Goal: Task Accomplishment & Management: Manage account settings

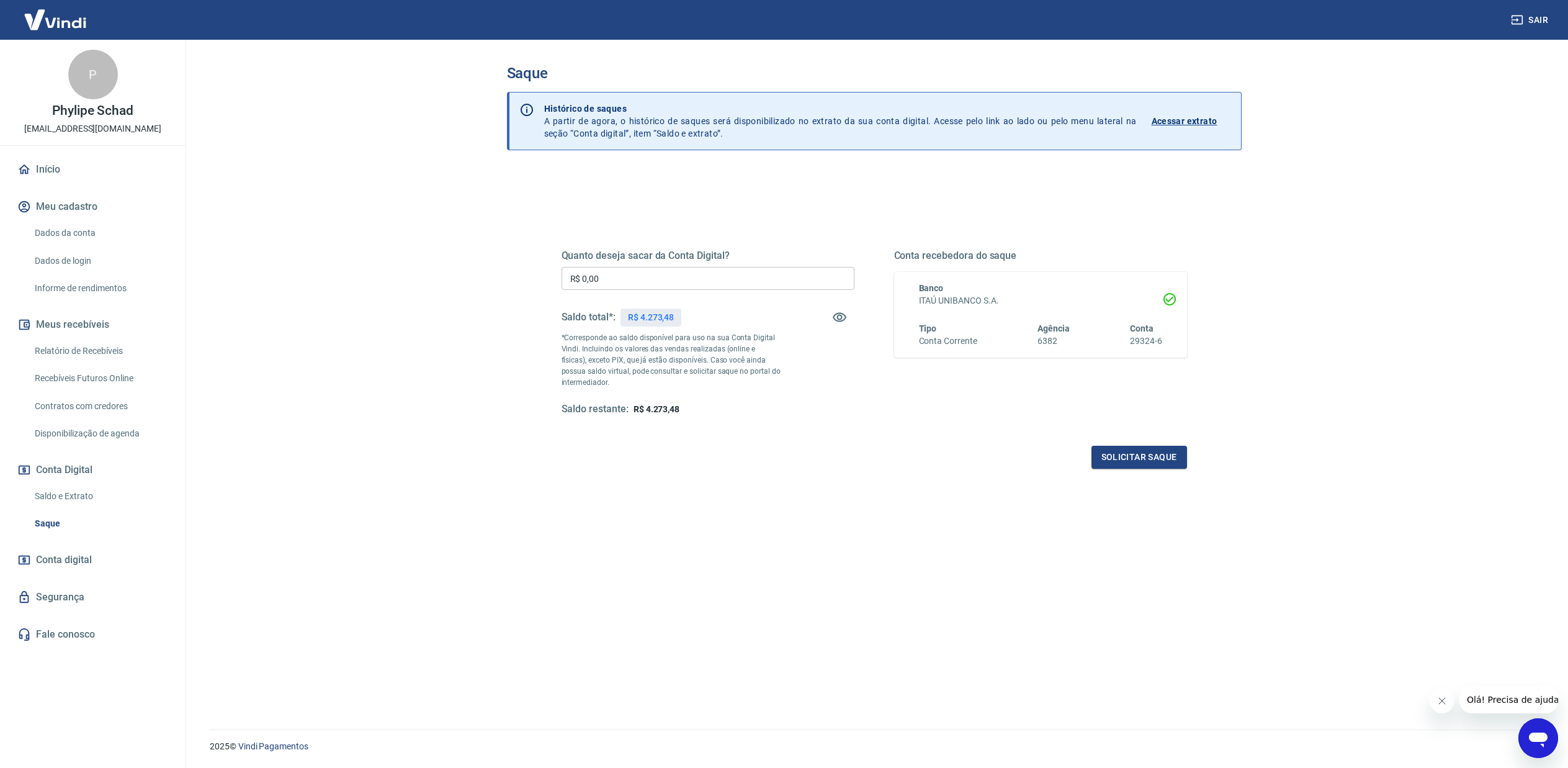
click at [634, 274] on input "R$ 0,00" at bounding box center [708, 278] width 293 height 23
type input "R$ 4.273,48"
click at [1125, 459] on button "Solicitar saque" at bounding box center [1138, 456] width 96 height 23
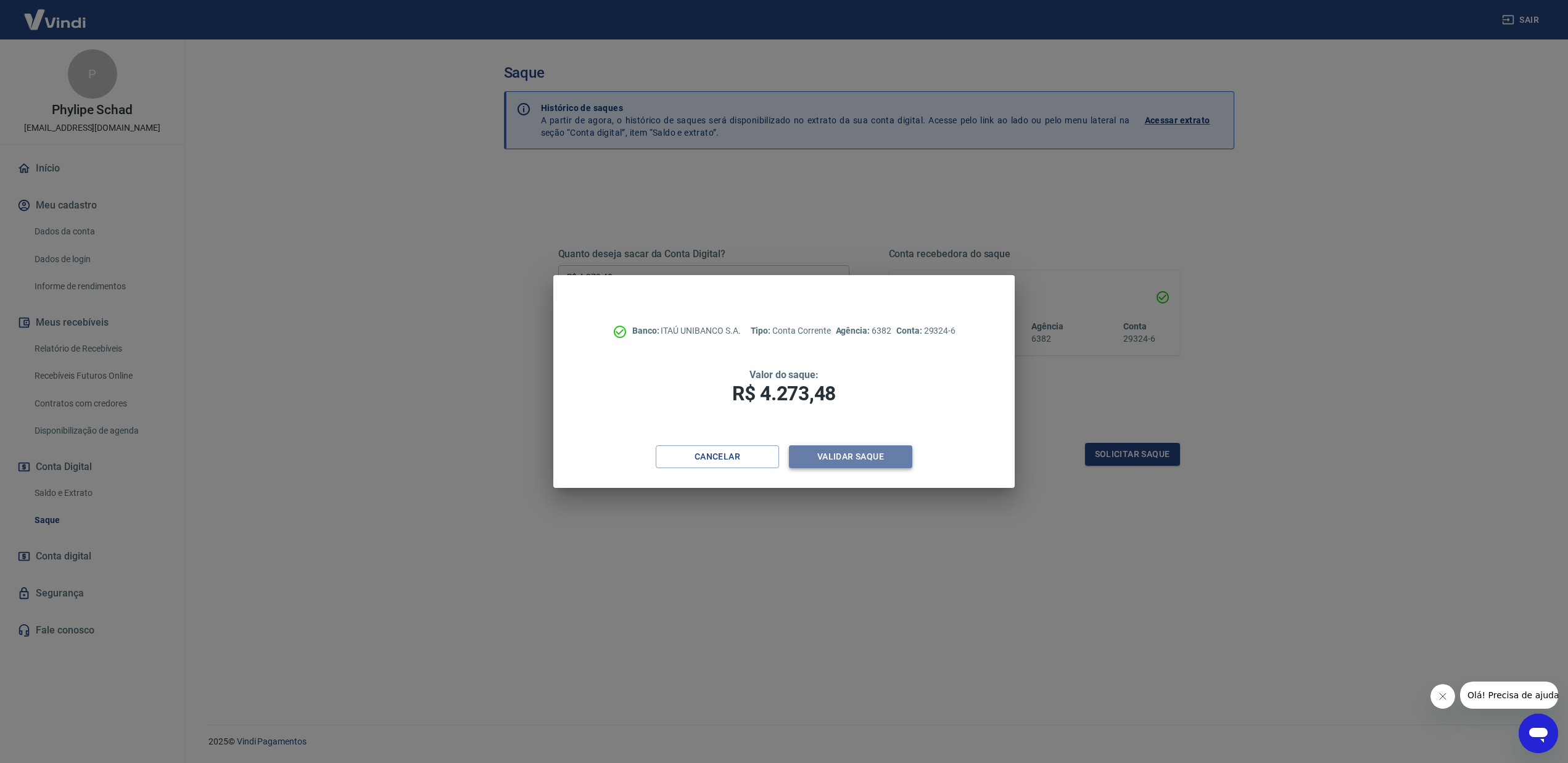
click at [890, 458] on button "Validar saque" at bounding box center [851, 456] width 123 height 23
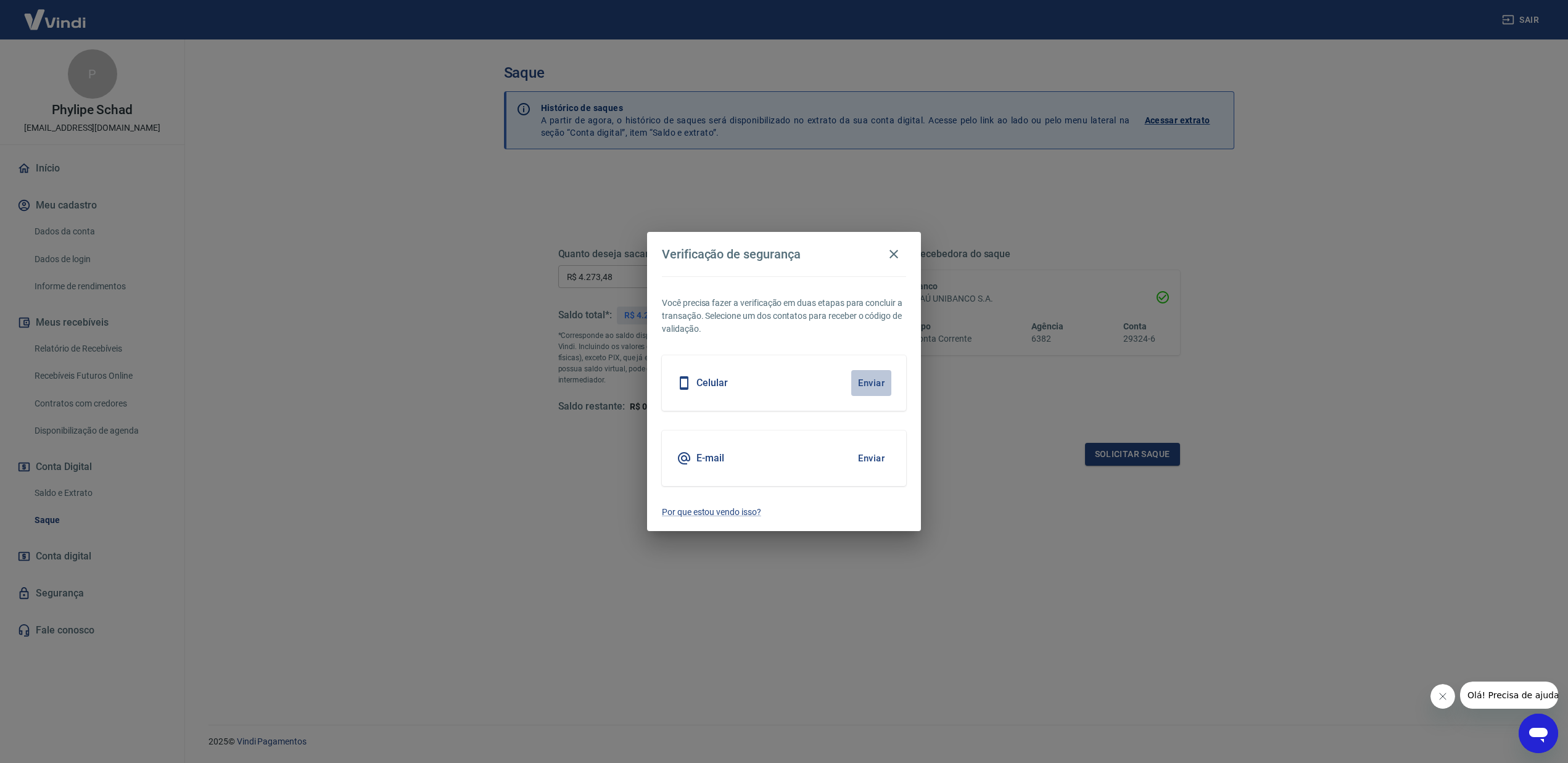
click at [876, 385] on button "Enviar" at bounding box center [871, 383] width 40 height 25
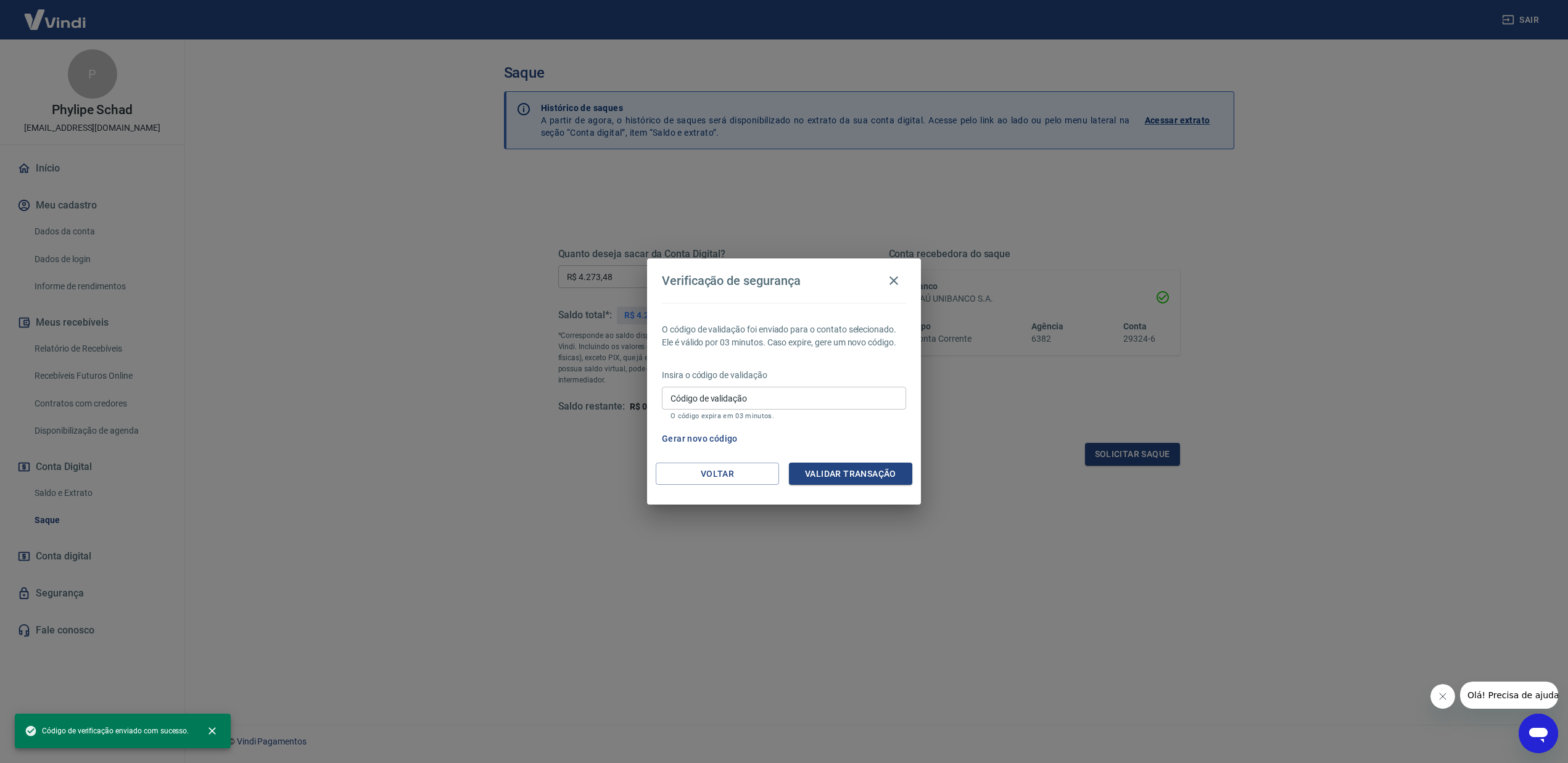
click at [787, 396] on input "Código de validação" at bounding box center [784, 398] width 244 height 23
click at [703, 451] on div "O código de validação foi enviado para o contato selecionado. Ele é válido por …" at bounding box center [784, 382] width 274 height 160
click at [899, 280] on icon "button" at bounding box center [894, 280] width 15 height 15
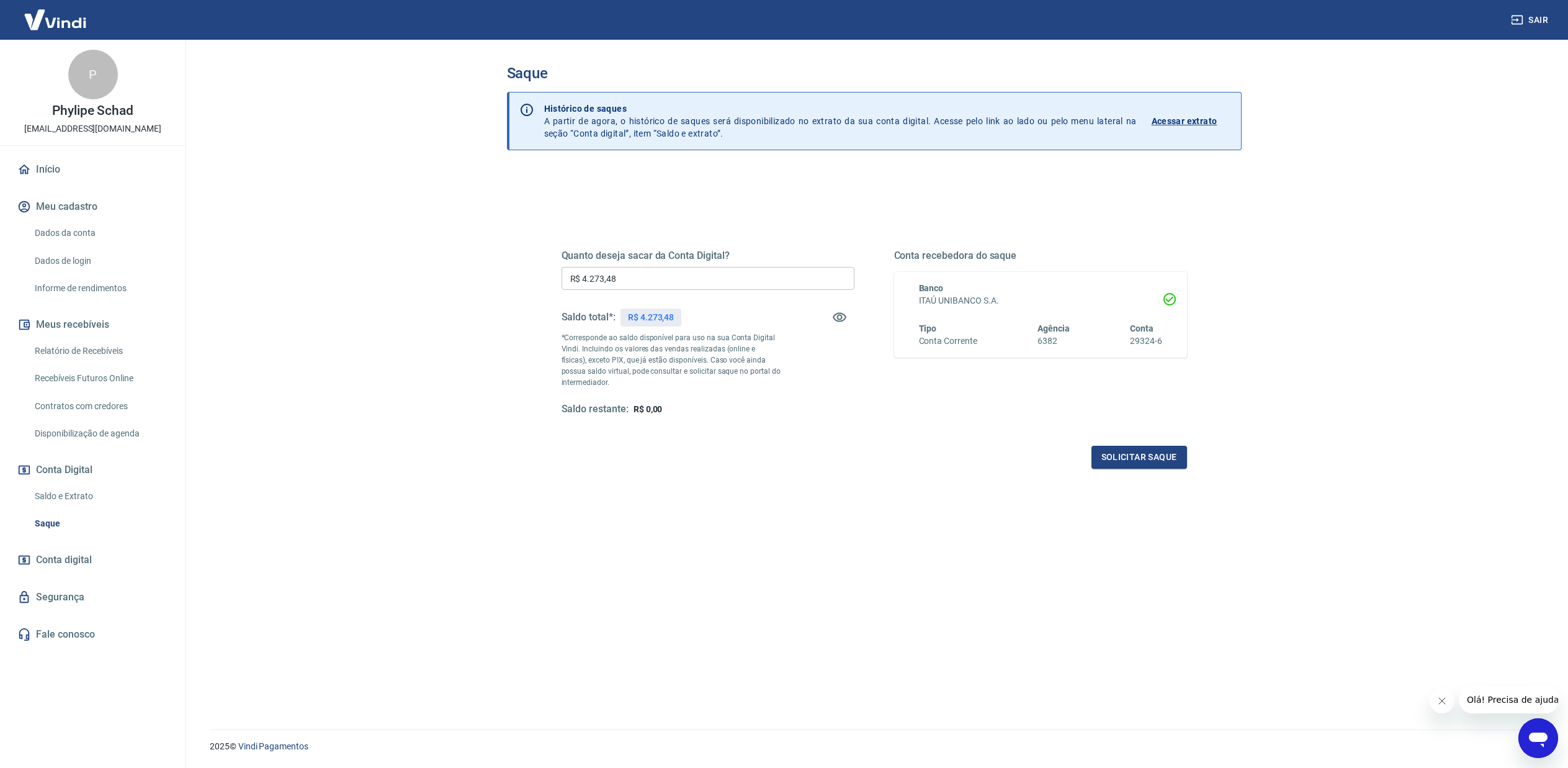
click at [58, 173] on link "Início" at bounding box center [93, 170] width 156 height 28
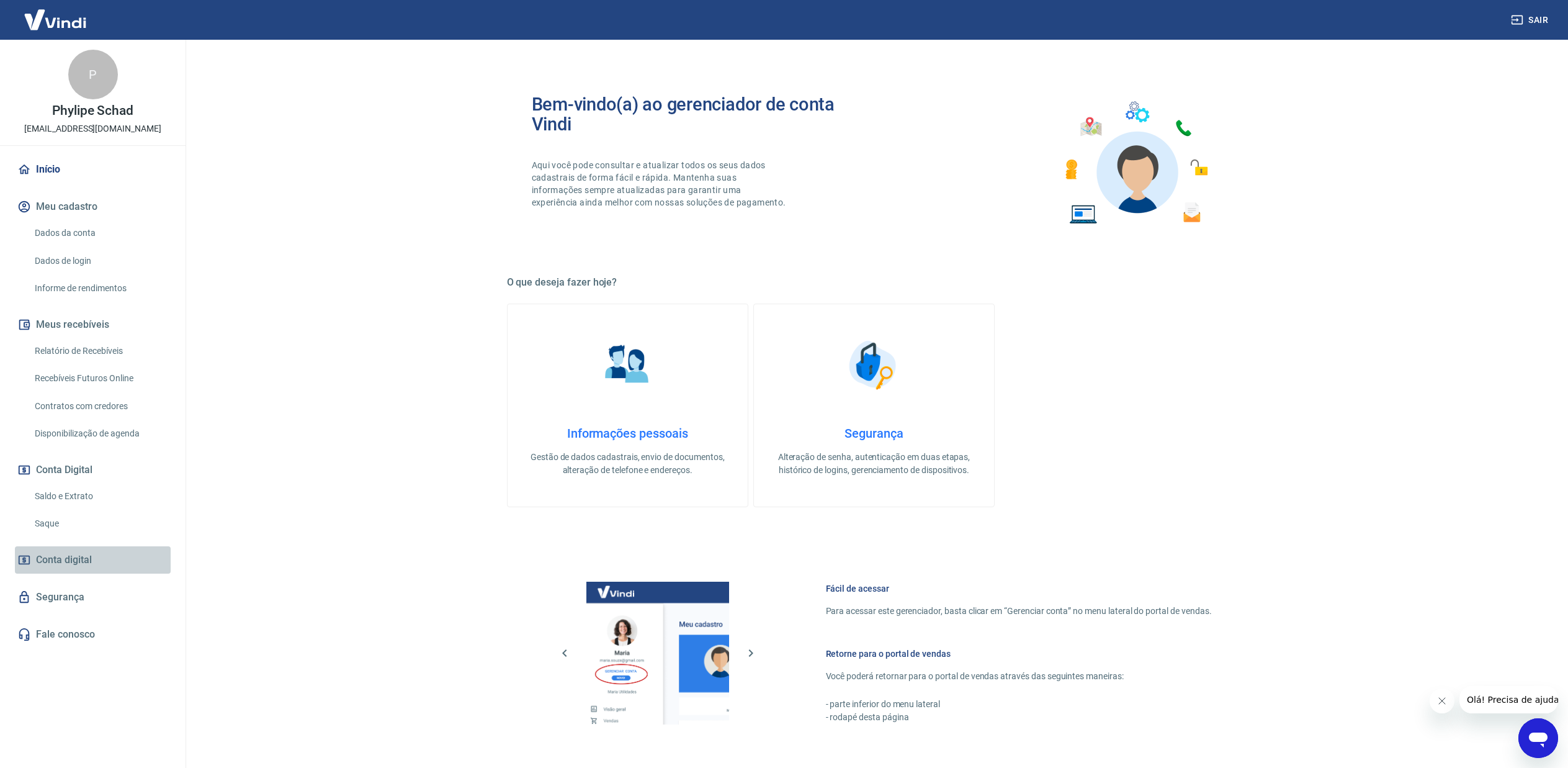
click at [75, 559] on span "Conta digital" at bounding box center [64, 560] width 56 height 18
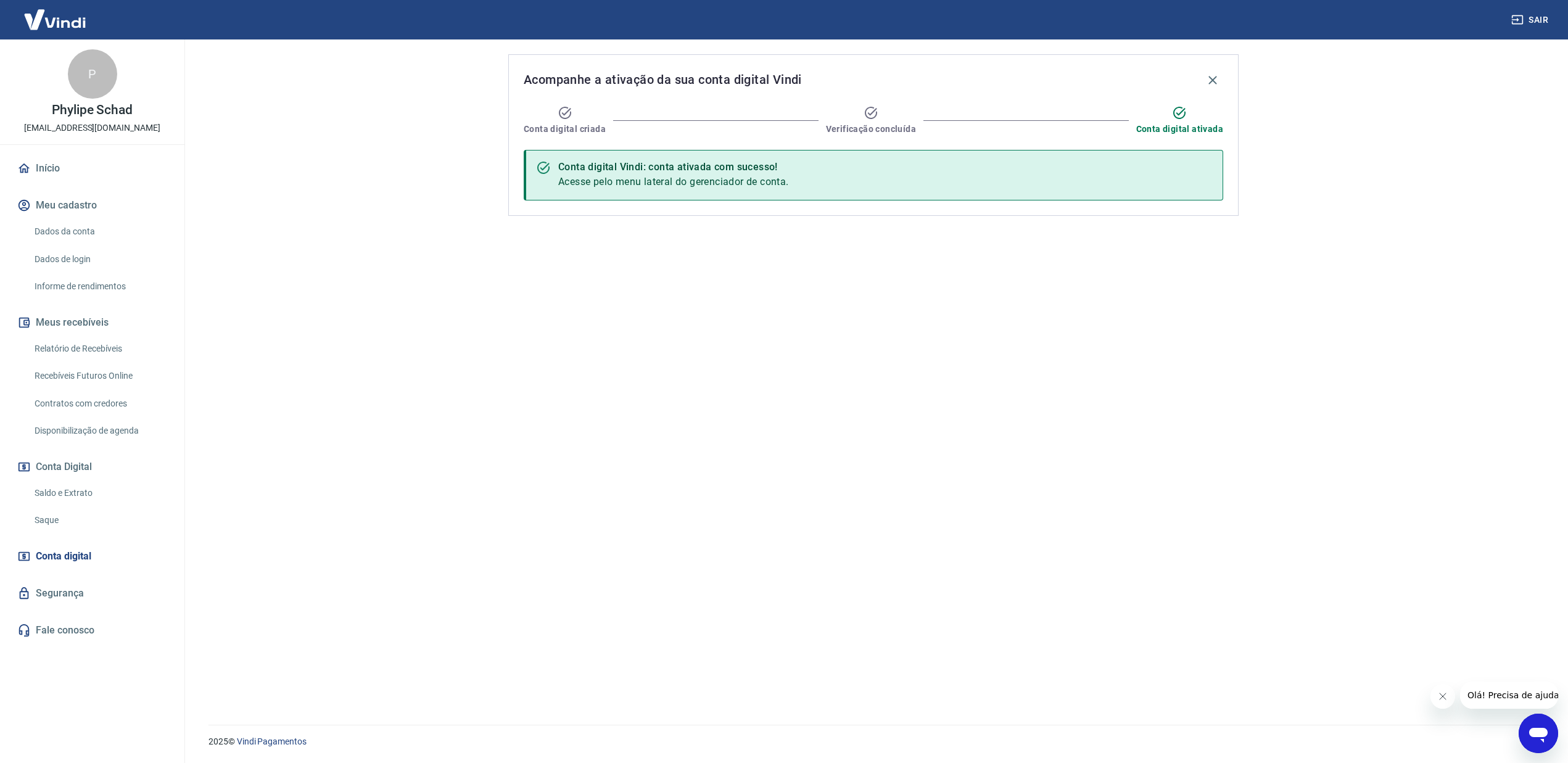
click at [67, 516] on link "Saque" at bounding box center [99, 520] width 140 height 25
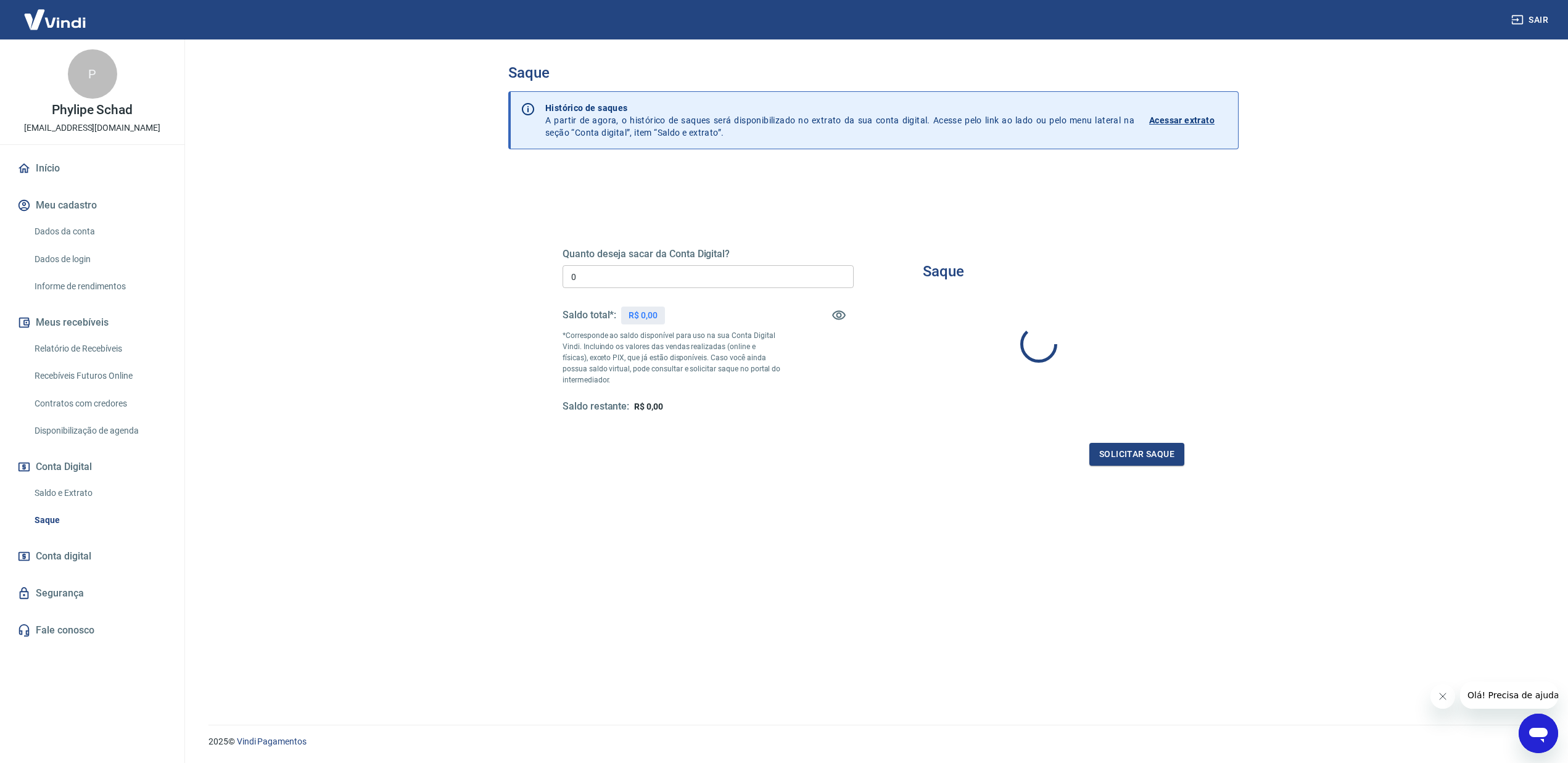
type input "R$ 0,00"
click at [650, 315] on p "R$ 4.273,48" at bounding box center [647, 314] width 46 height 13
click at [827, 310] on icon "button" at bounding box center [834, 314] width 15 height 15
click at [830, 310] on icon "button" at bounding box center [835, 315] width 14 height 12
click at [1187, 118] on p "Acessar extrato" at bounding box center [1178, 119] width 66 height 13
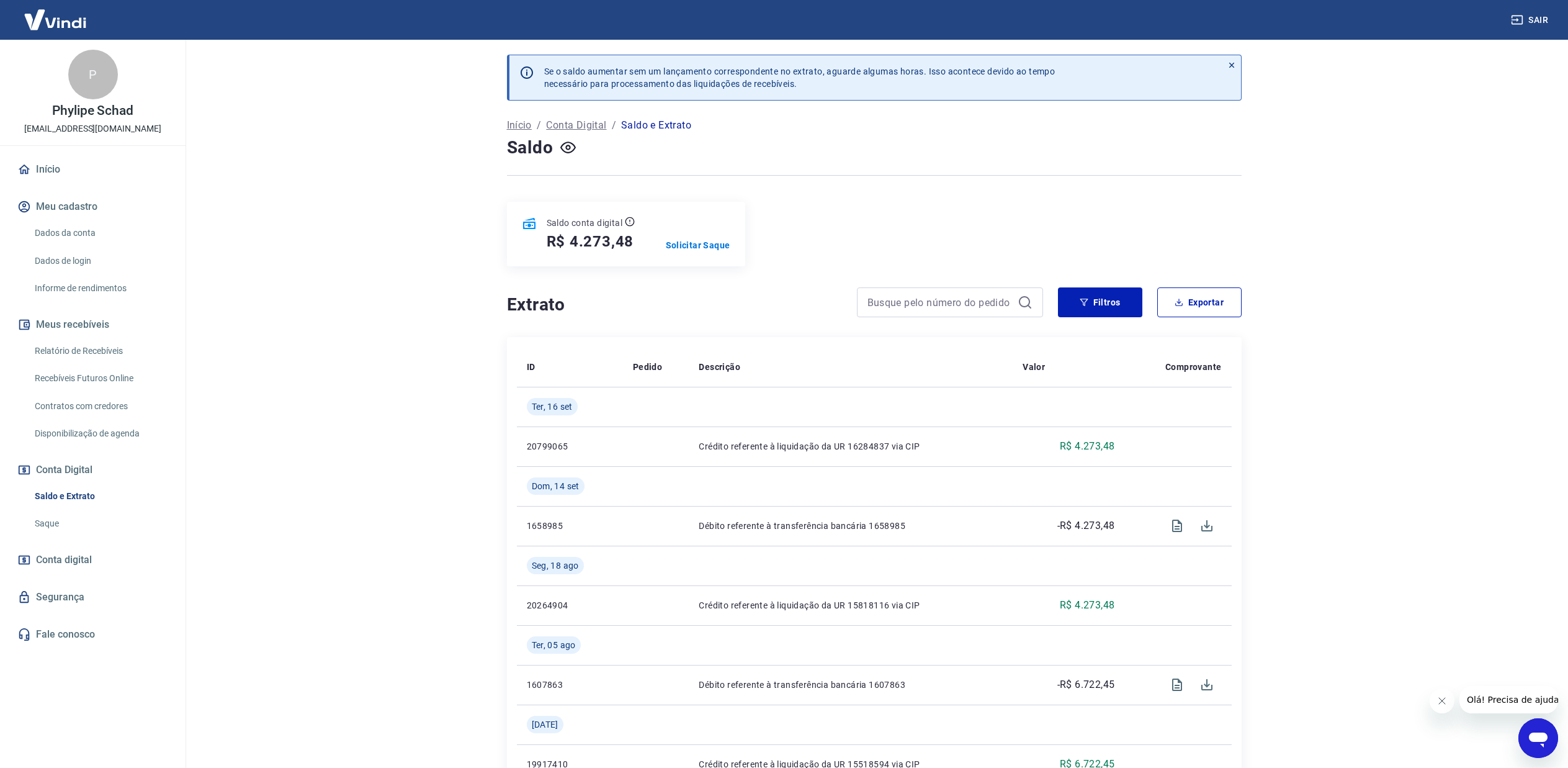
scroll to position [62, 0]
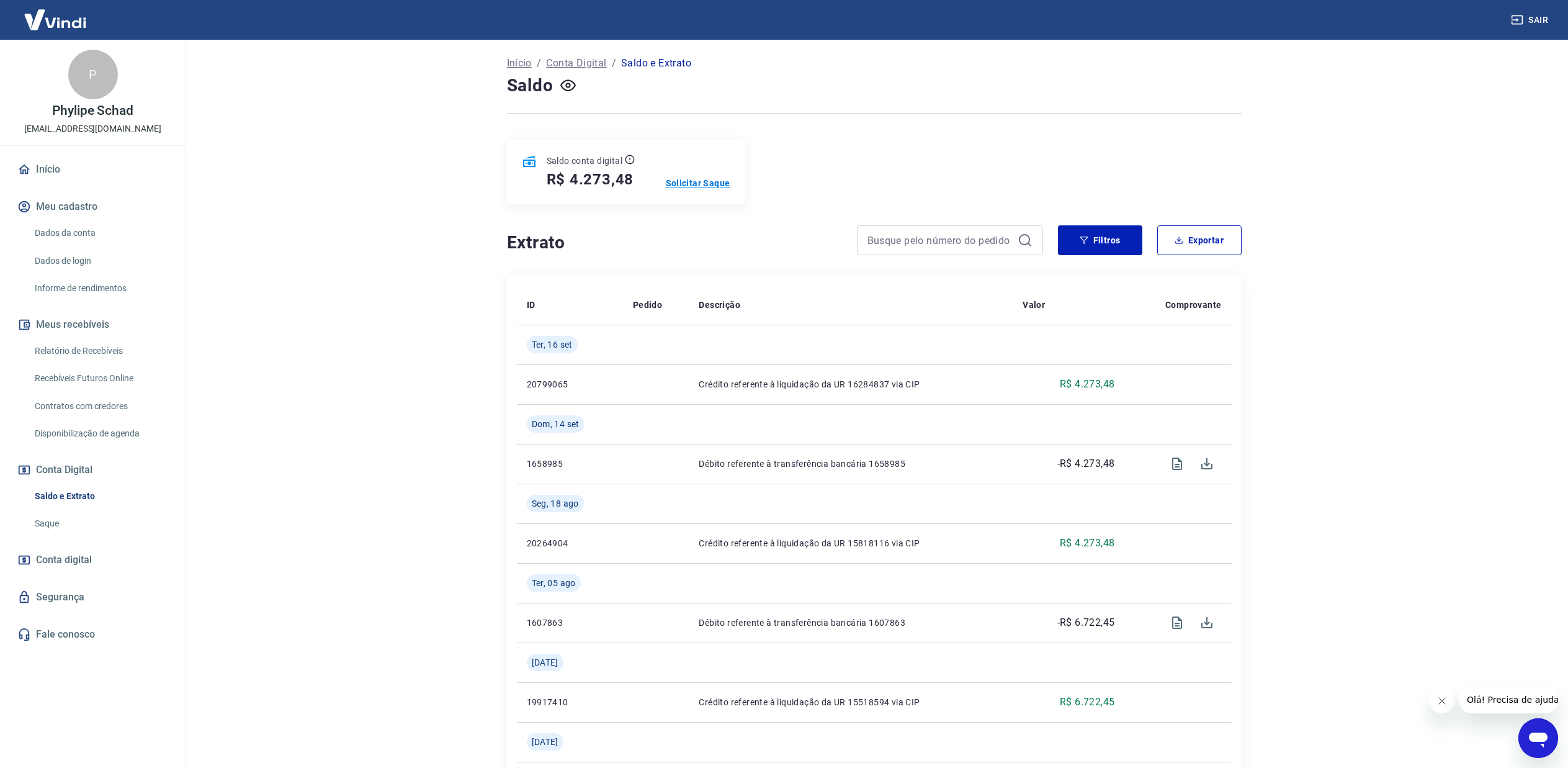
click at [714, 185] on p "Solicitar Saque" at bounding box center [698, 182] width 64 height 13
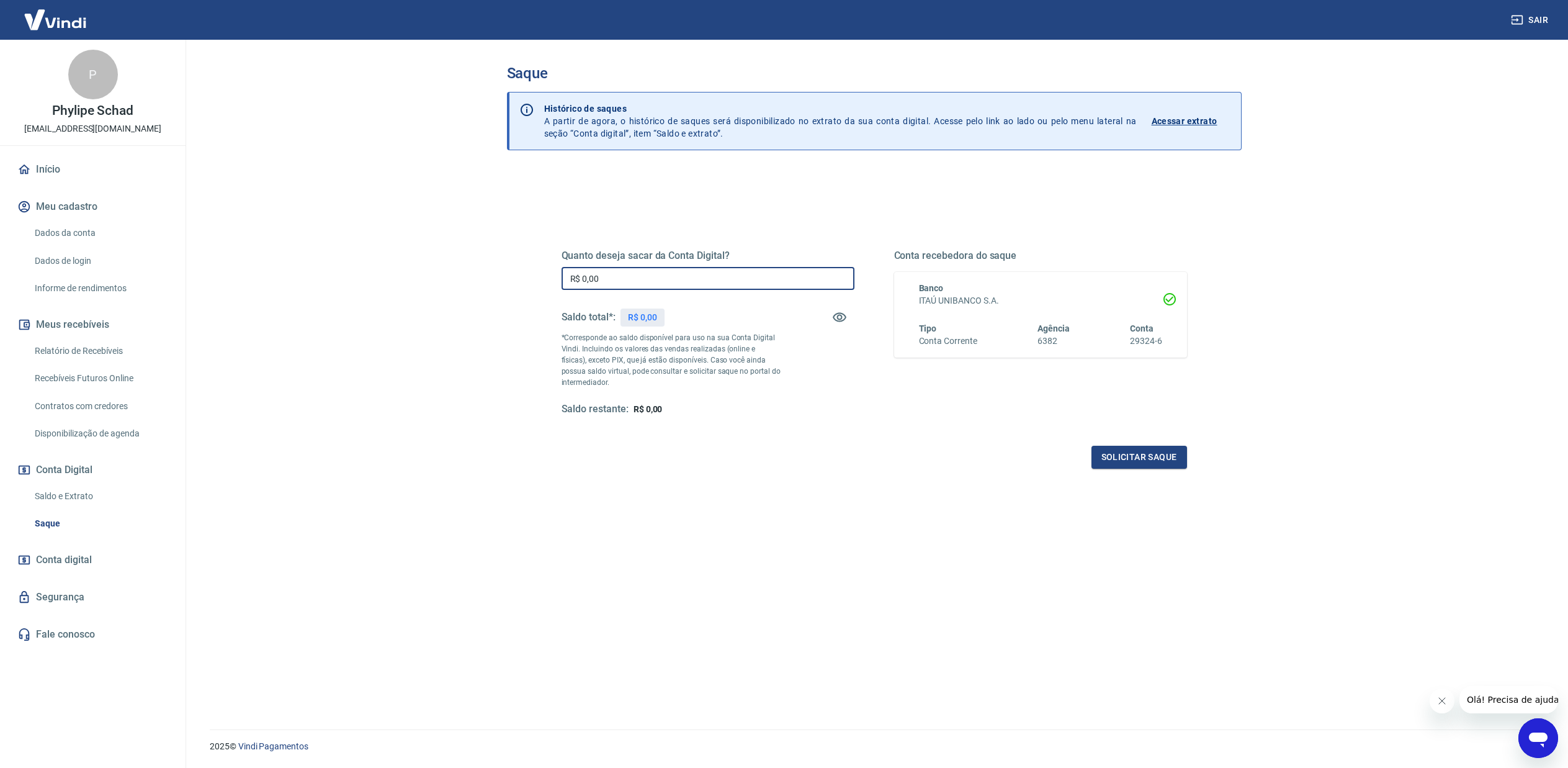
click at [652, 276] on input "R$ 0,00" at bounding box center [708, 278] width 293 height 23
type input "R$ 4.273,48"
click at [1143, 466] on button "Solicitar saque" at bounding box center [1138, 456] width 96 height 23
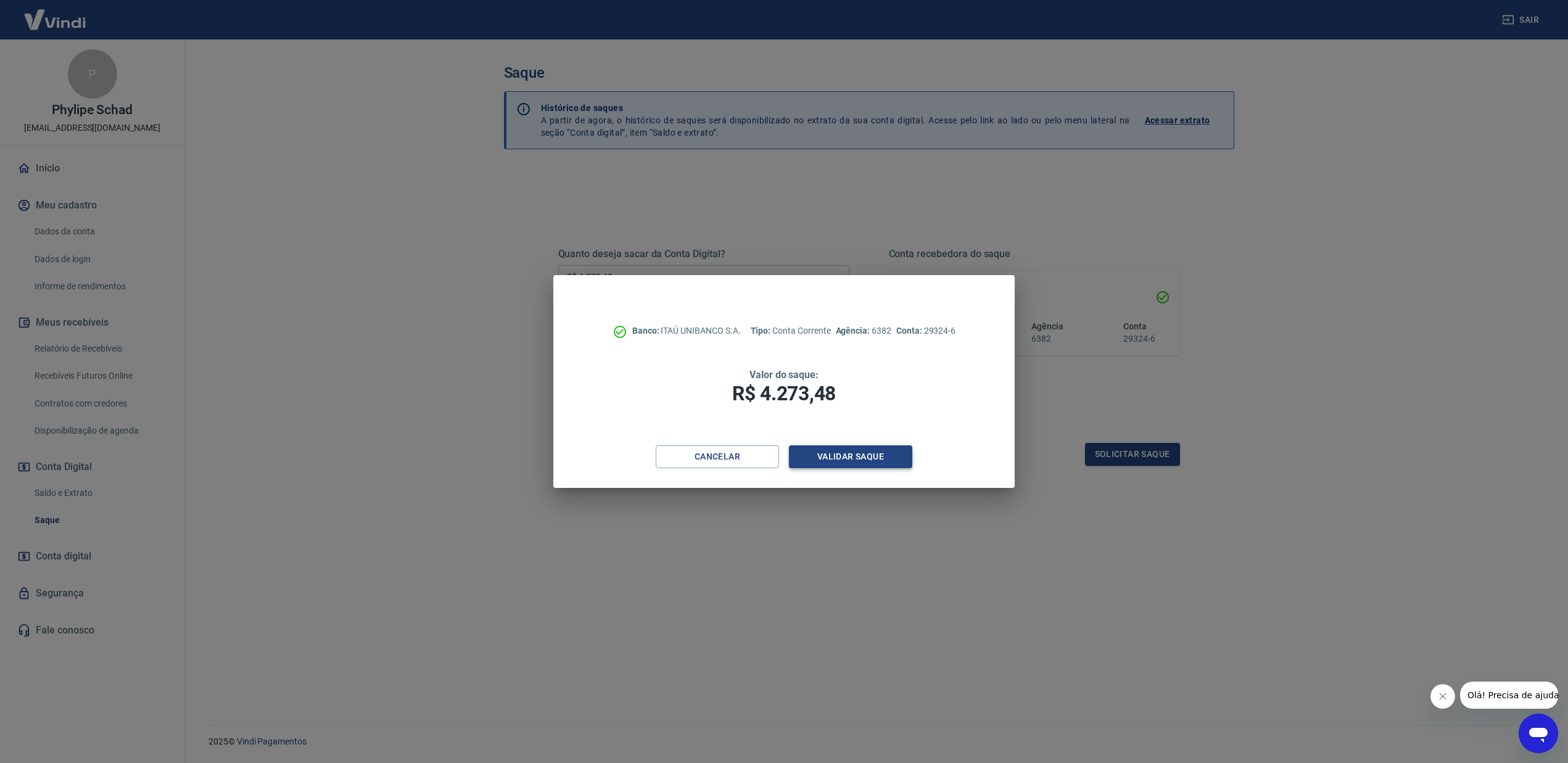
click at [870, 460] on button "Validar saque" at bounding box center [851, 456] width 123 height 23
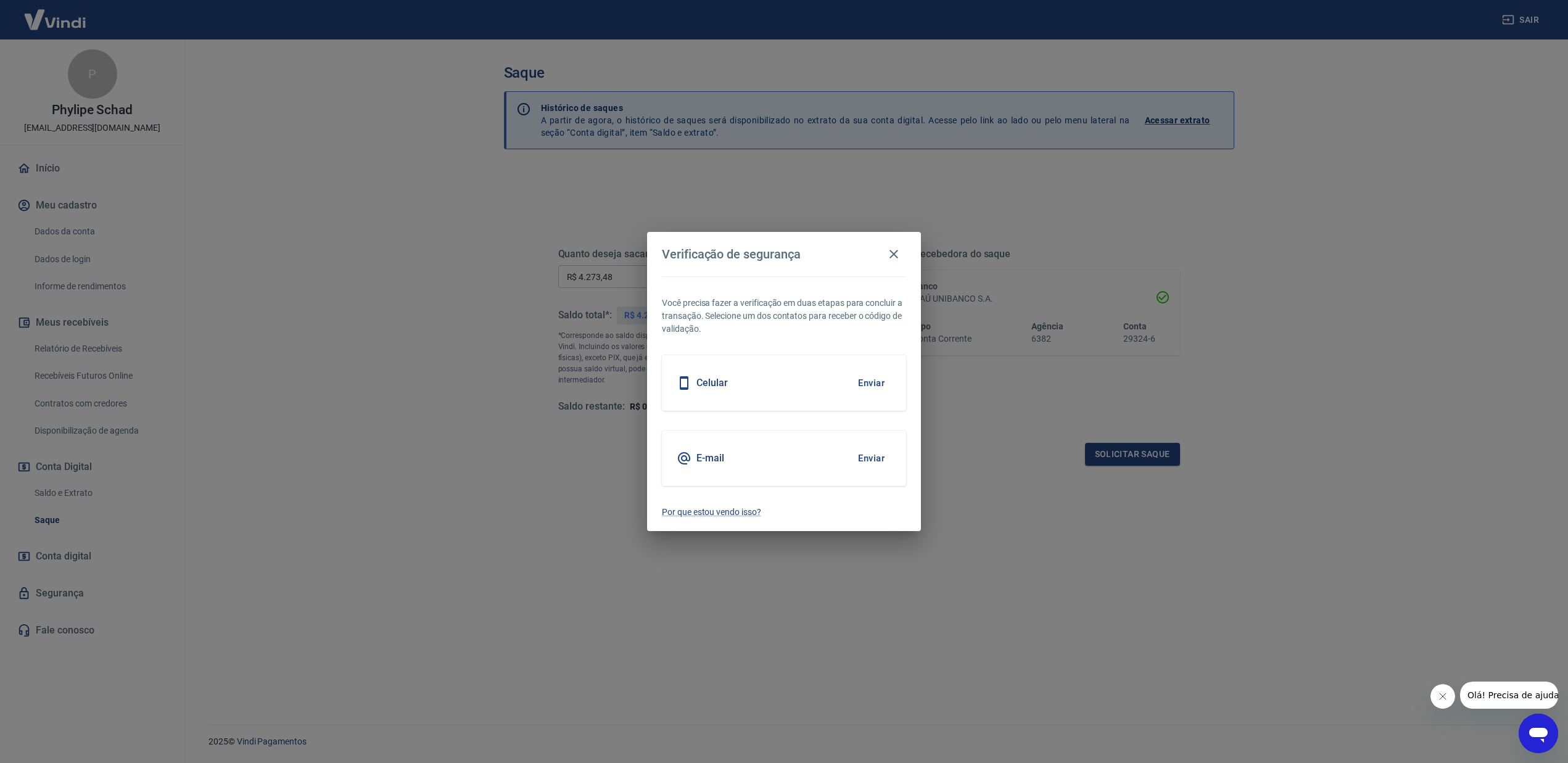
click at [893, 452] on div "E-mail Enviar" at bounding box center [784, 457] width 244 height 56
click at [879, 457] on button "Enviar" at bounding box center [871, 458] width 40 height 25
click at [865, 462] on button "Enviar" at bounding box center [871, 458] width 40 height 25
click at [865, 458] on button "Enviar" at bounding box center [871, 458] width 40 height 25
click at [865, 455] on button "Enviar" at bounding box center [871, 458] width 40 height 25
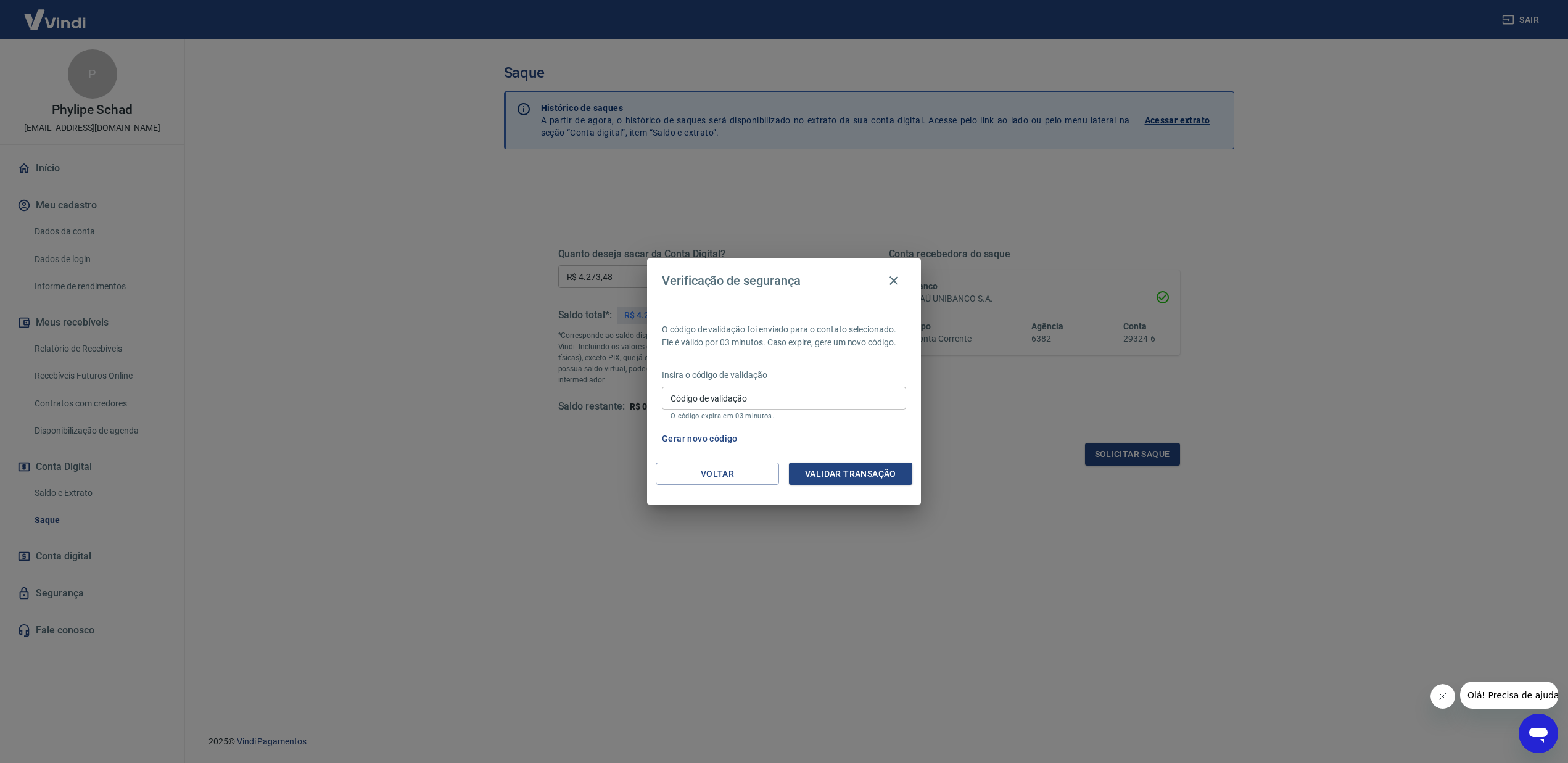
click at [722, 439] on button "Gerar novo código" at bounding box center [701, 438] width 86 height 23
click at [721, 420] on p "Tempo mínimo para gerar um novo código não atingido" at bounding box center [784, 416] width 227 height 8
click at [722, 437] on button "Gerar novo código" at bounding box center [701, 438] width 86 height 23
click at [898, 277] on icon "button" at bounding box center [894, 280] width 9 height 9
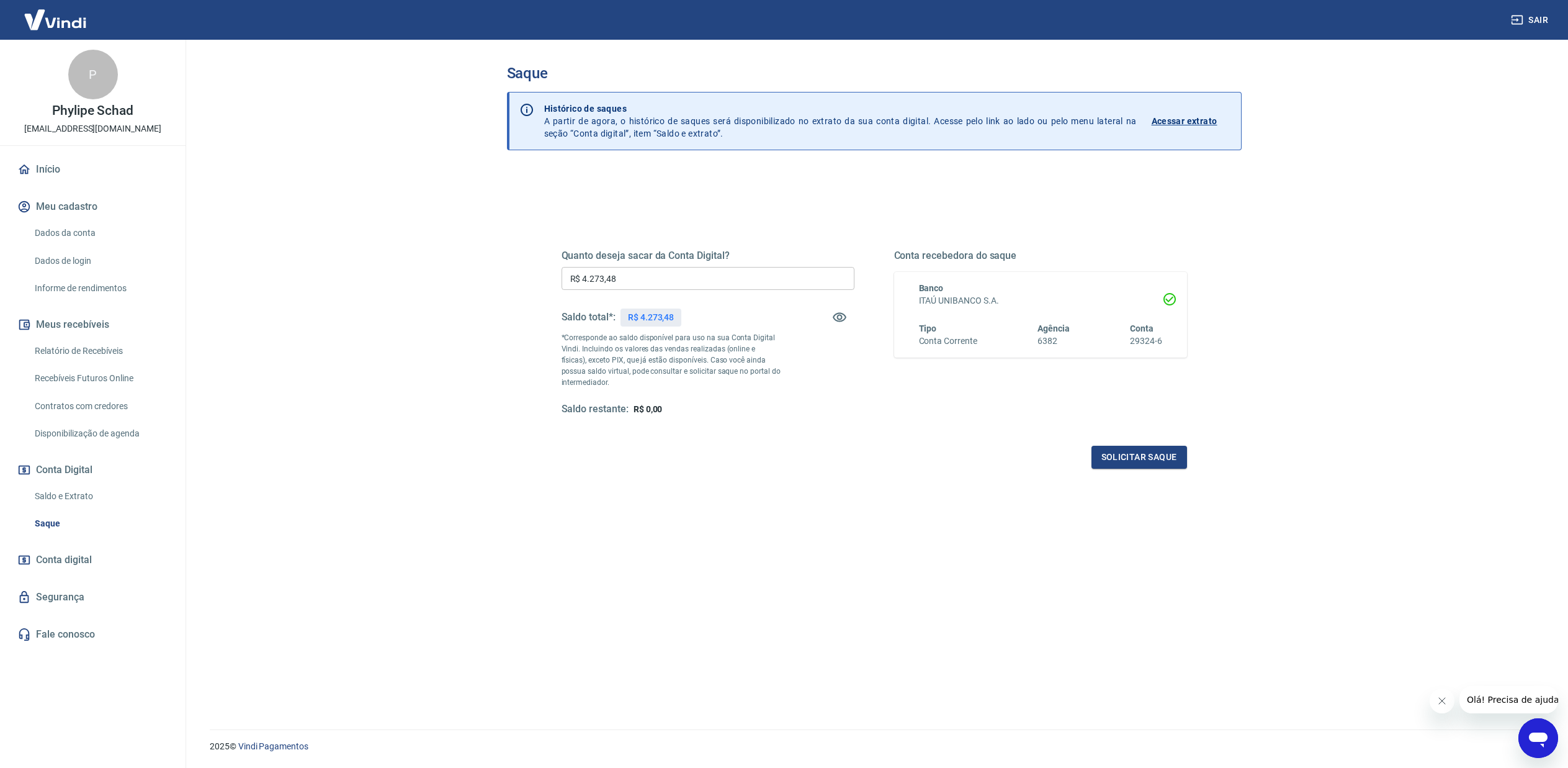
click at [76, 595] on link "Segurança" at bounding box center [93, 597] width 156 height 28
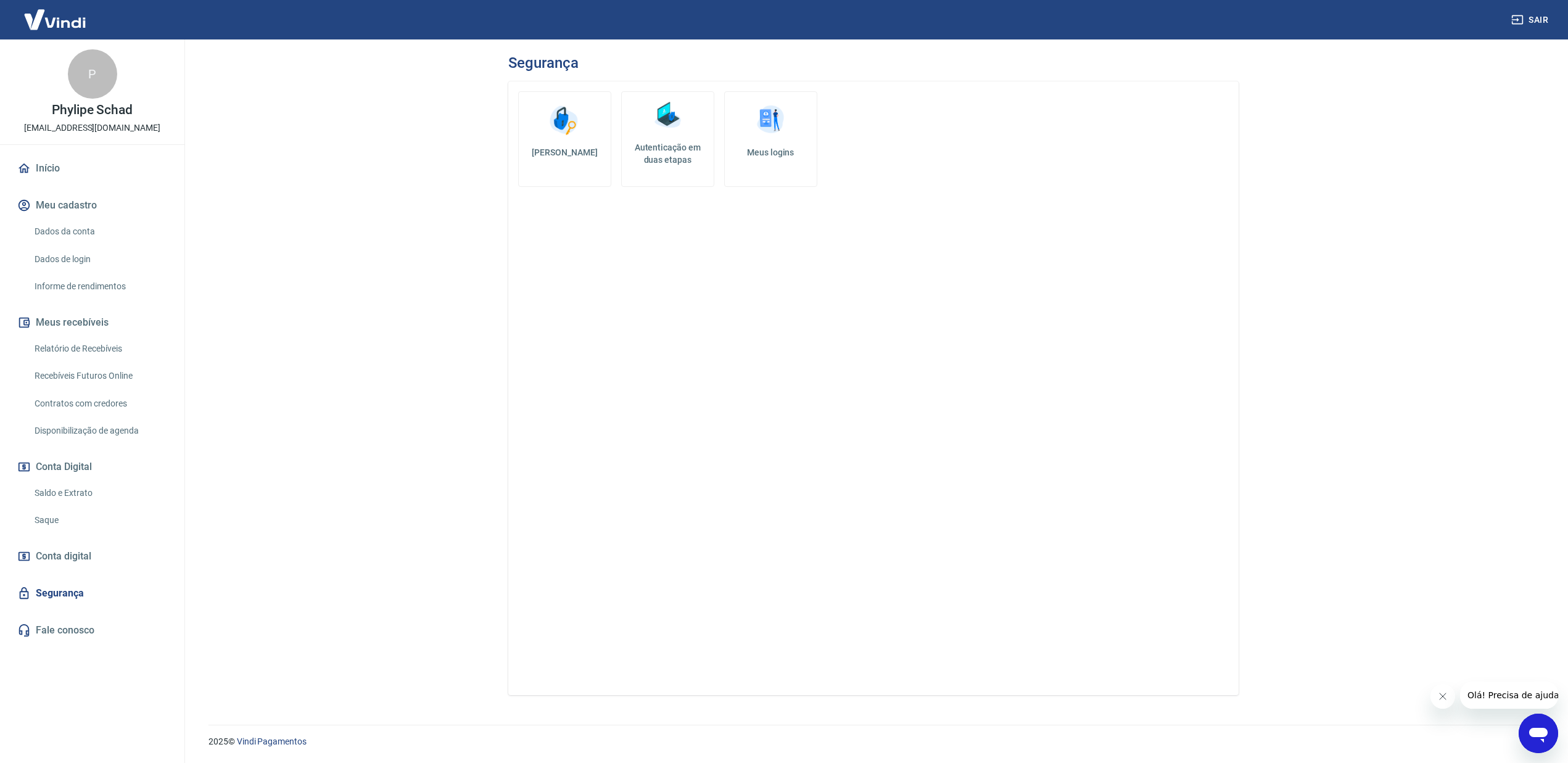
click at [662, 150] on h5 "Autenticação em duas etapas" at bounding box center [668, 153] width 82 height 24
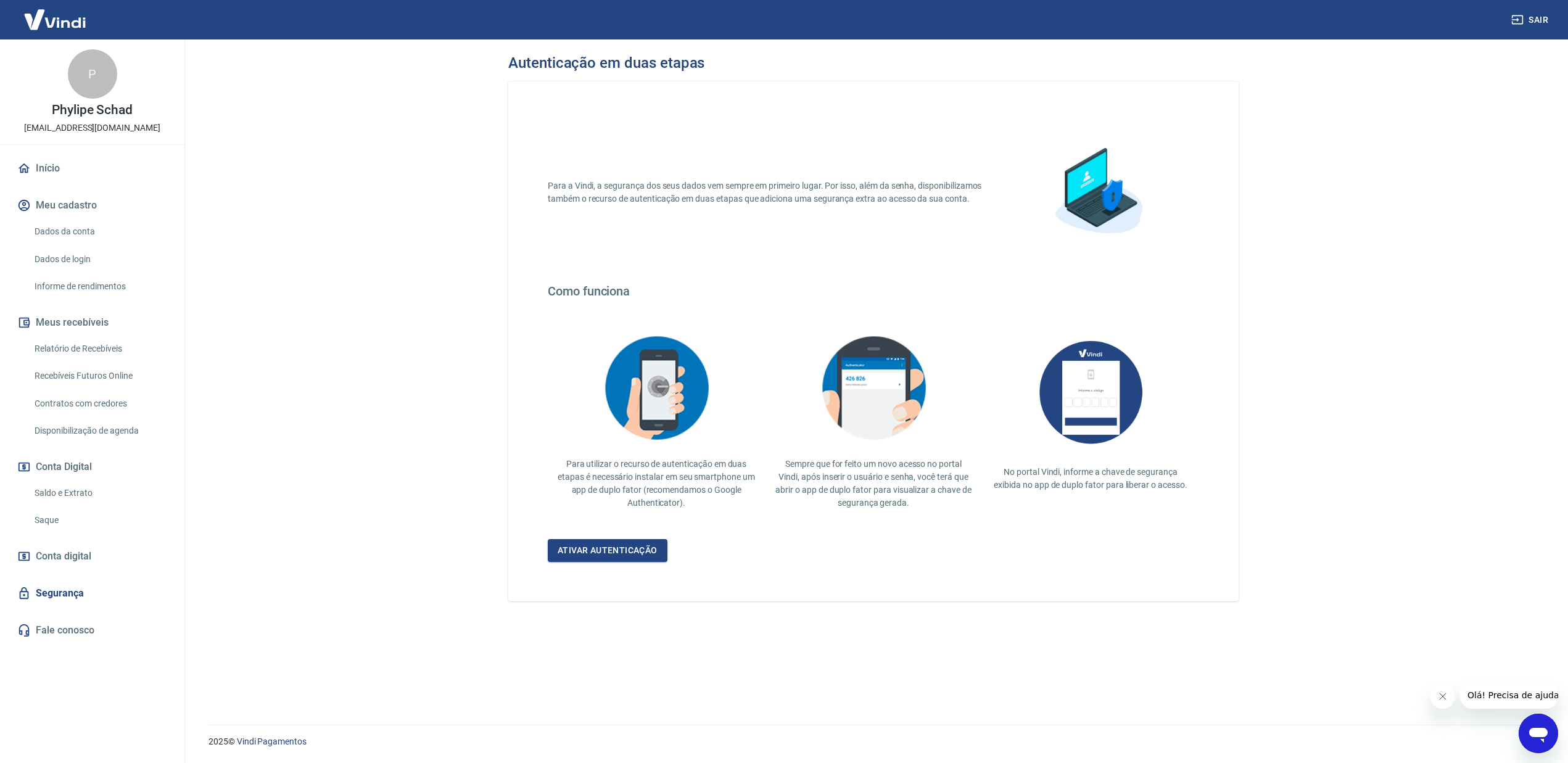
click at [592, 565] on div "Para a Vindi, a segurança dos seus dados vem sempre em primeiro lugar. Por isso…" at bounding box center [873, 341] width 730 height 520
click at [596, 557] on link "Ativar autenticação" at bounding box center [608, 549] width 120 height 23
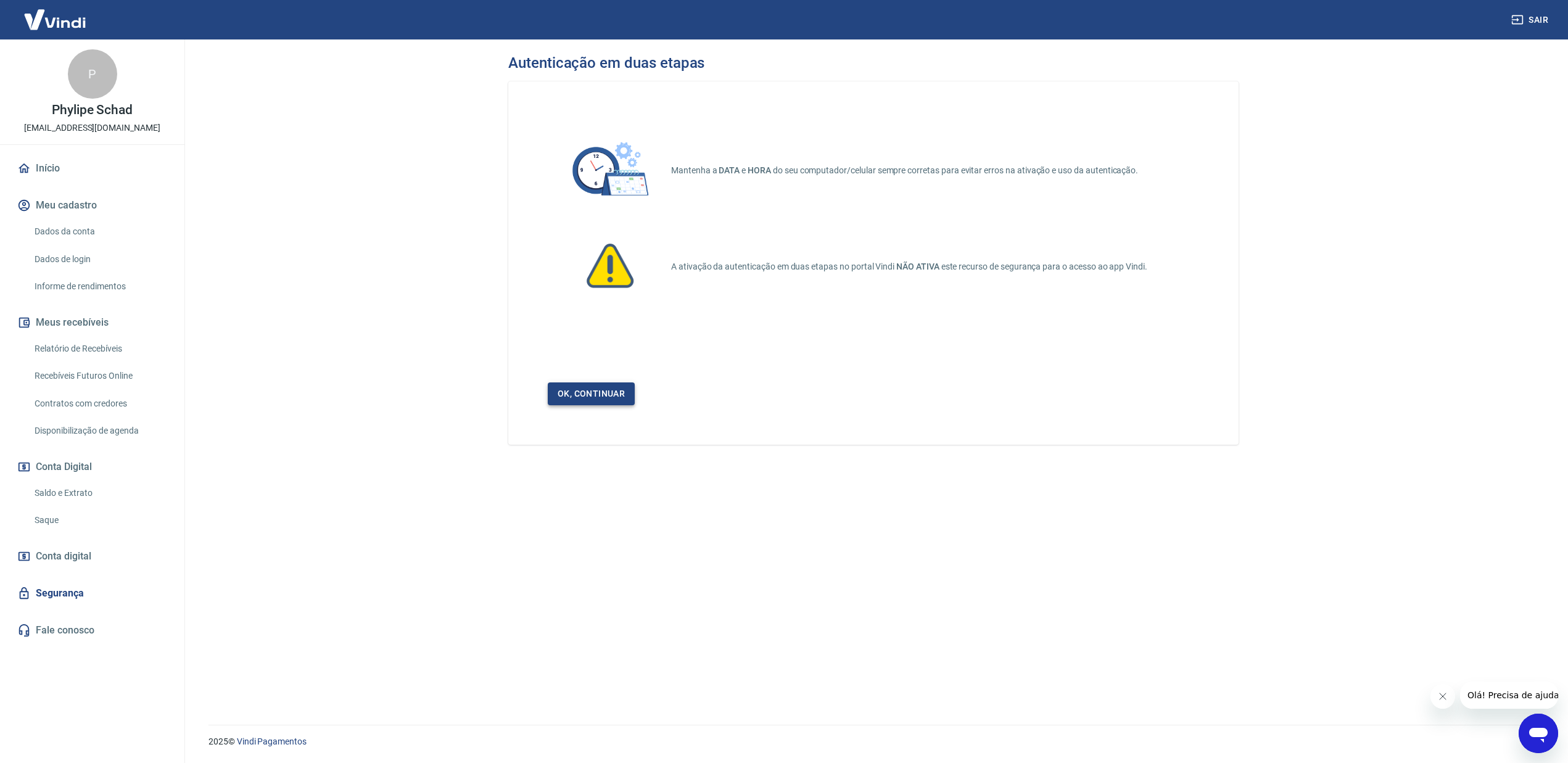
click at [589, 398] on link "Ok, continuar" at bounding box center [591, 393] width 87 height 23
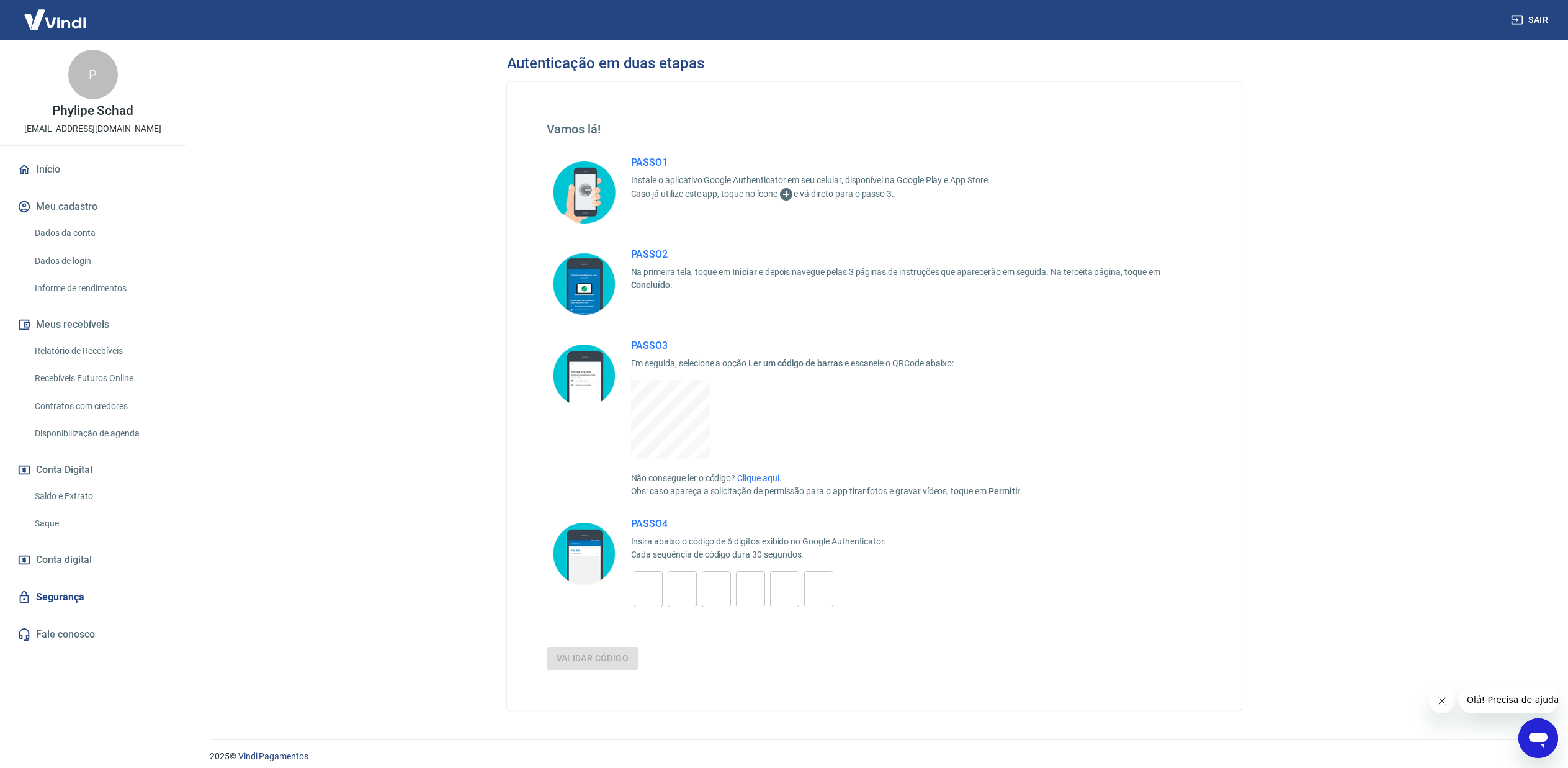
click at [1297, 488] on main "Autenticação em duas etapas Vamos lá! PASSO 1 Instale o aplicativo Google Authe…" at bounding box center [874, 403] width 1388 height 728
click at [649, 595] on input "tel" at bounding box center [648, 589] width 30 height 27
type input "3"
type input "2"
type input "7"
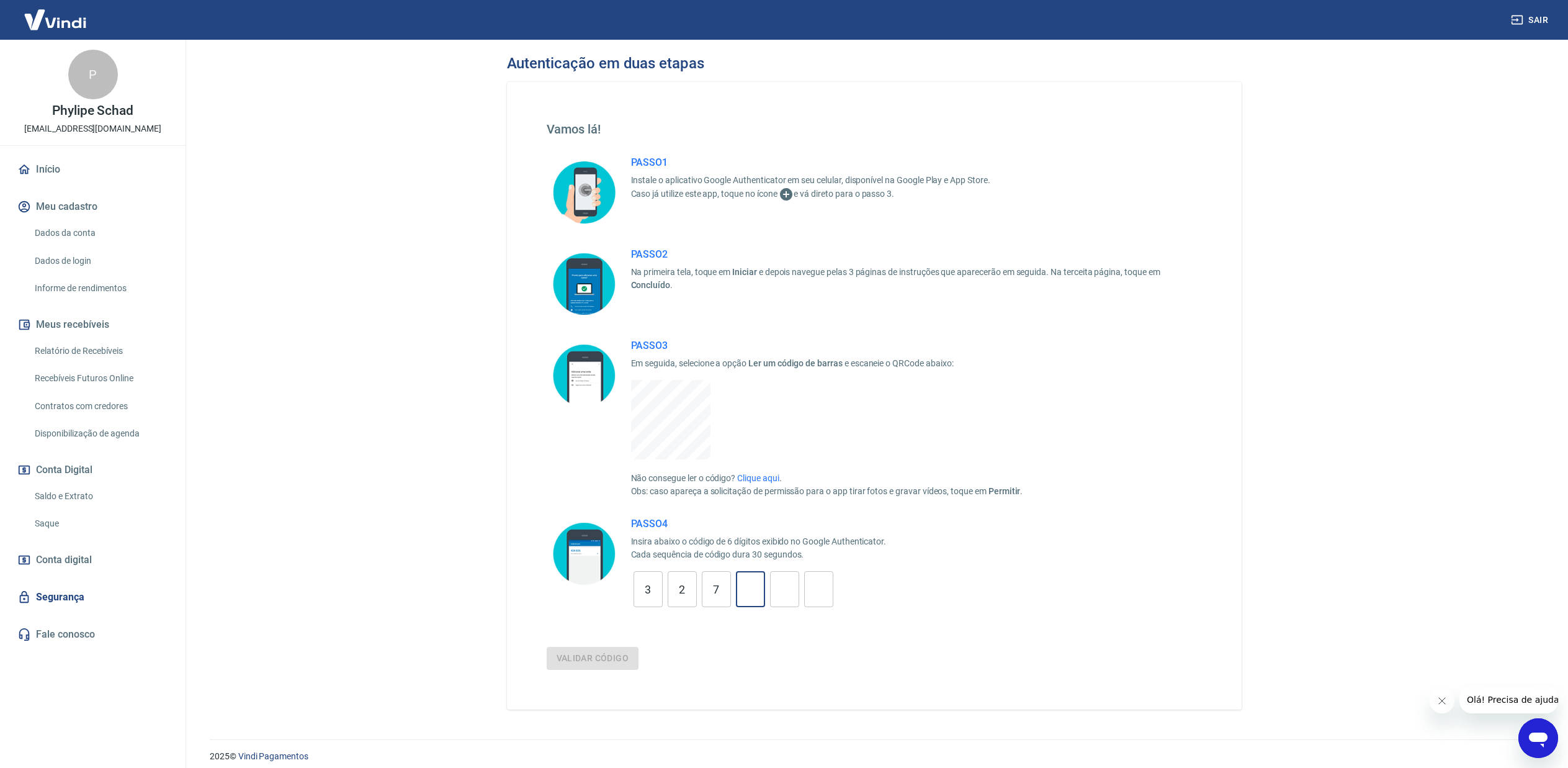
type input "8"
type input "9"
type input "3"
click at [610, 663] on button "Validar código" at bounding box center [593, 658] width 93 height 23
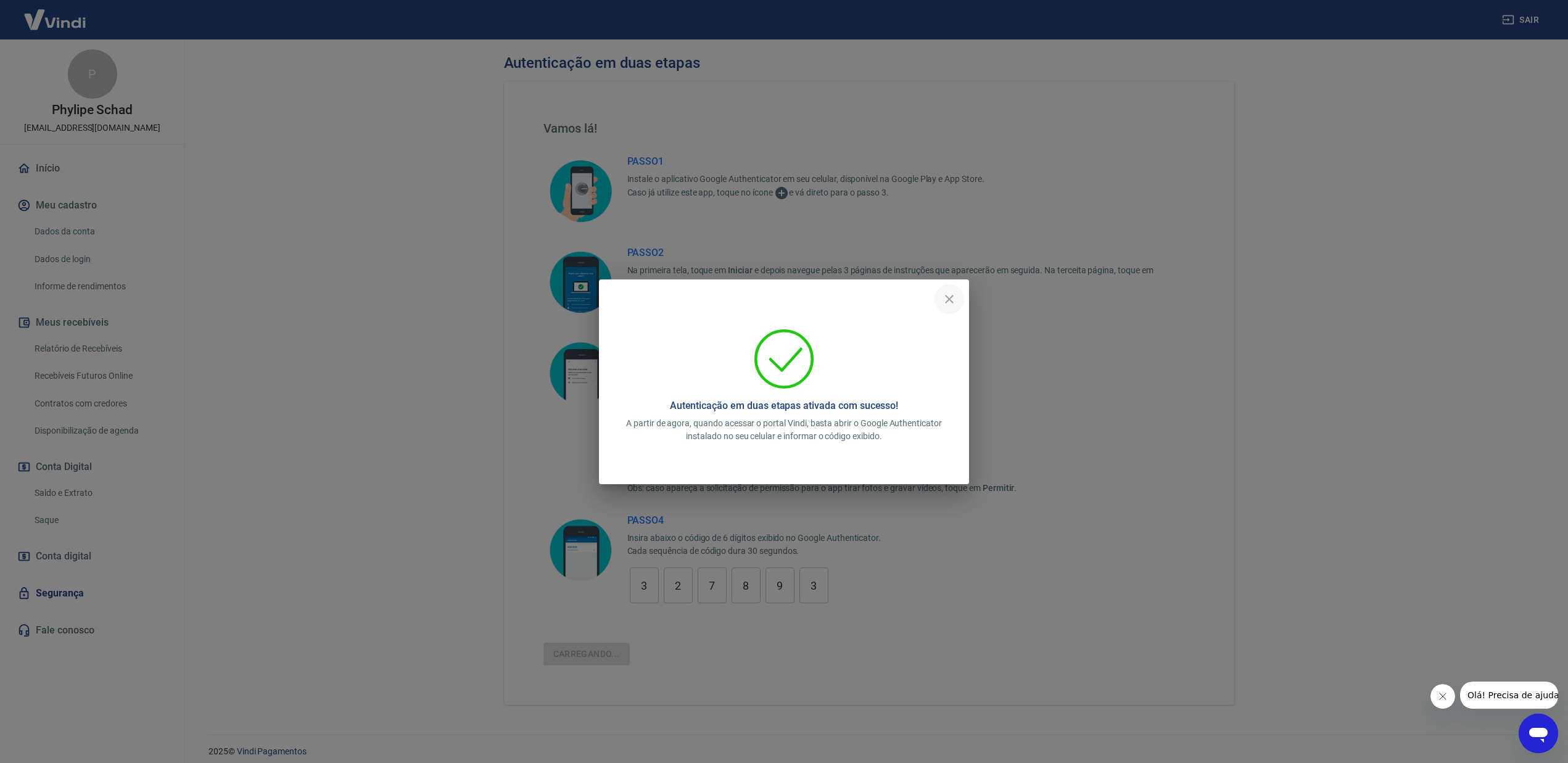
click at [953, 298] on icon "close" at bounding box center [949, 299] width 15 height 15
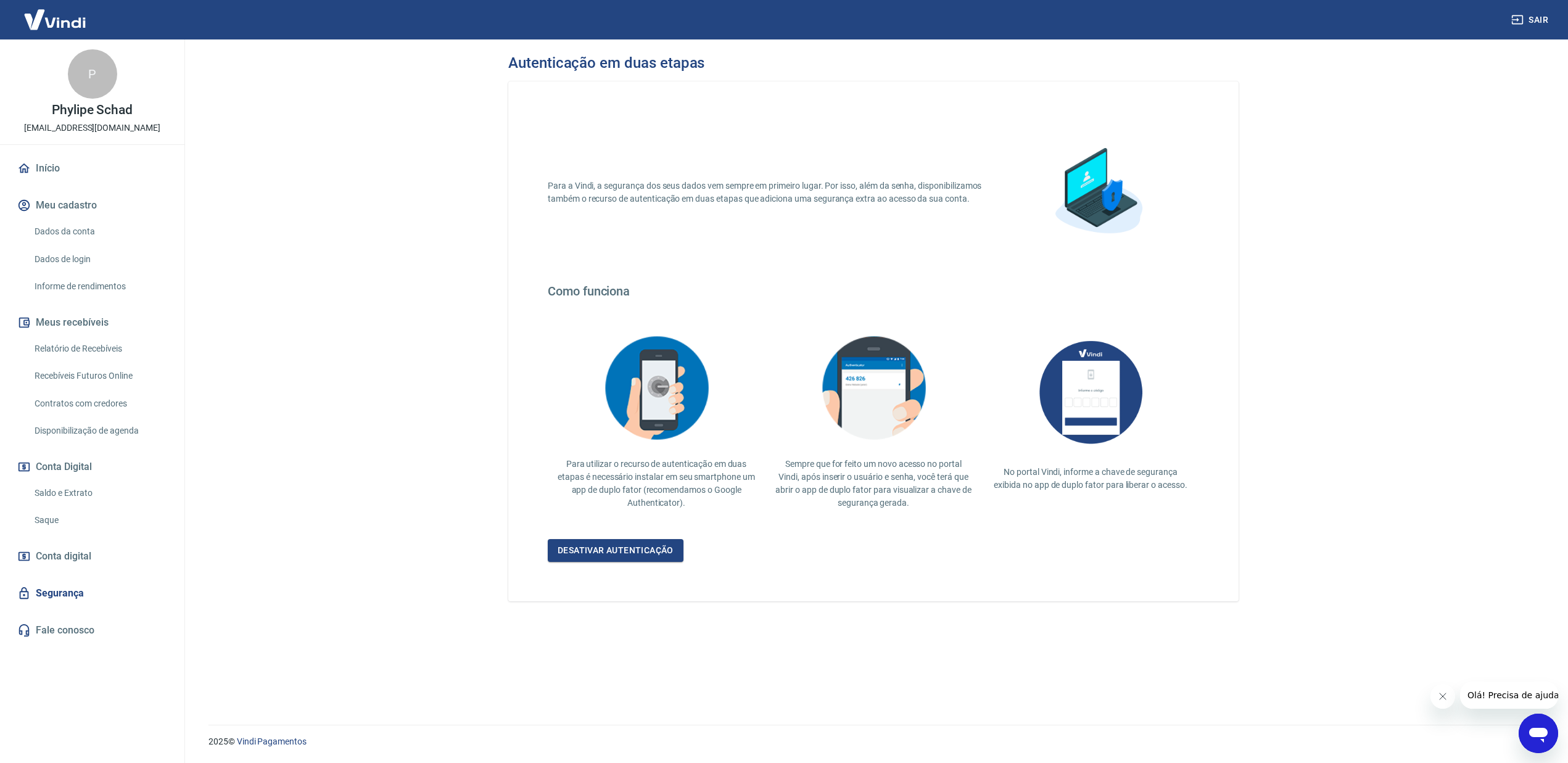
click at [60, 515] on link "Saque" at bounding box center [99, 520] width 140 height 25
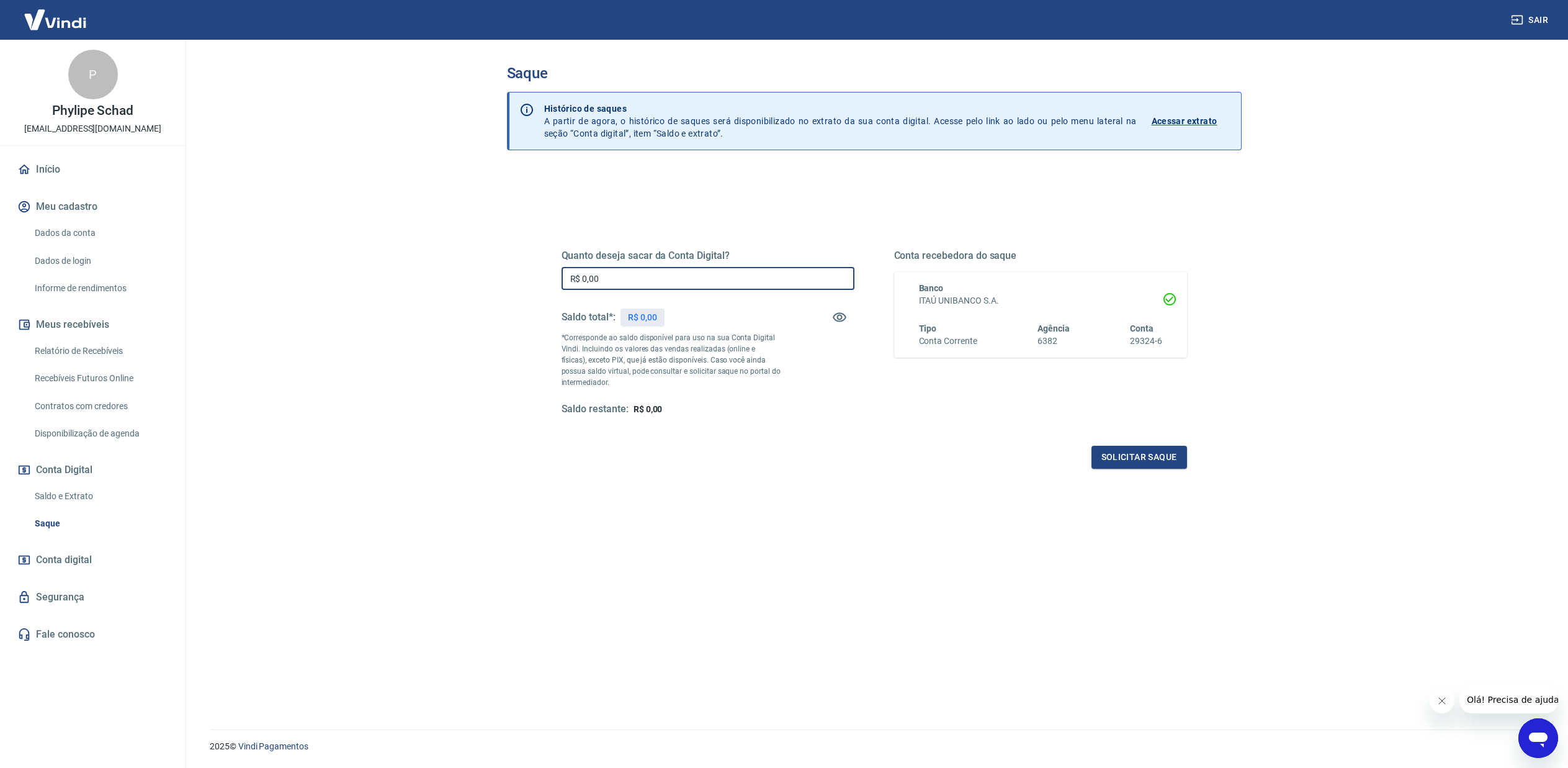
click at [675, 281] on input "R$ 0,00" at bounding box center [708, 278] width 293 height 23
type input "R$ 4.273,48"
click at [1137, 444] on div "Quanto deseja sacar da Conta Digital? R$ 4.273,48 ​ Saldo total*: R$ 4.273,48 *…" at bounding box center [874, 344] width 626 height 248
click at [1140, 454] on button "Solicitar saque" at bounding box center [1138, 456] width 96 height 23
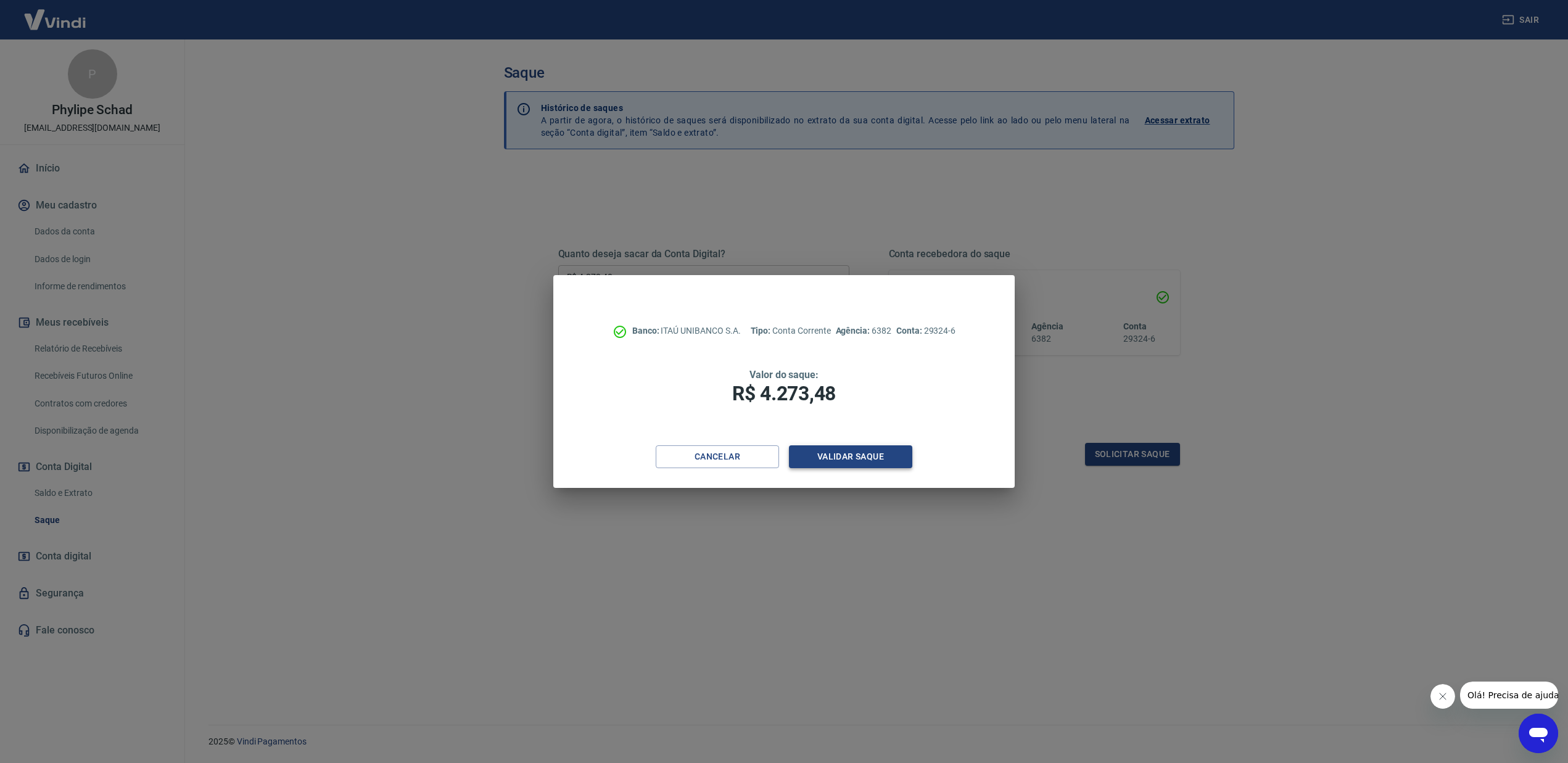
click at [877, 452] on button "Validar saque" at bounding box center [851, 456] width 123 height 23
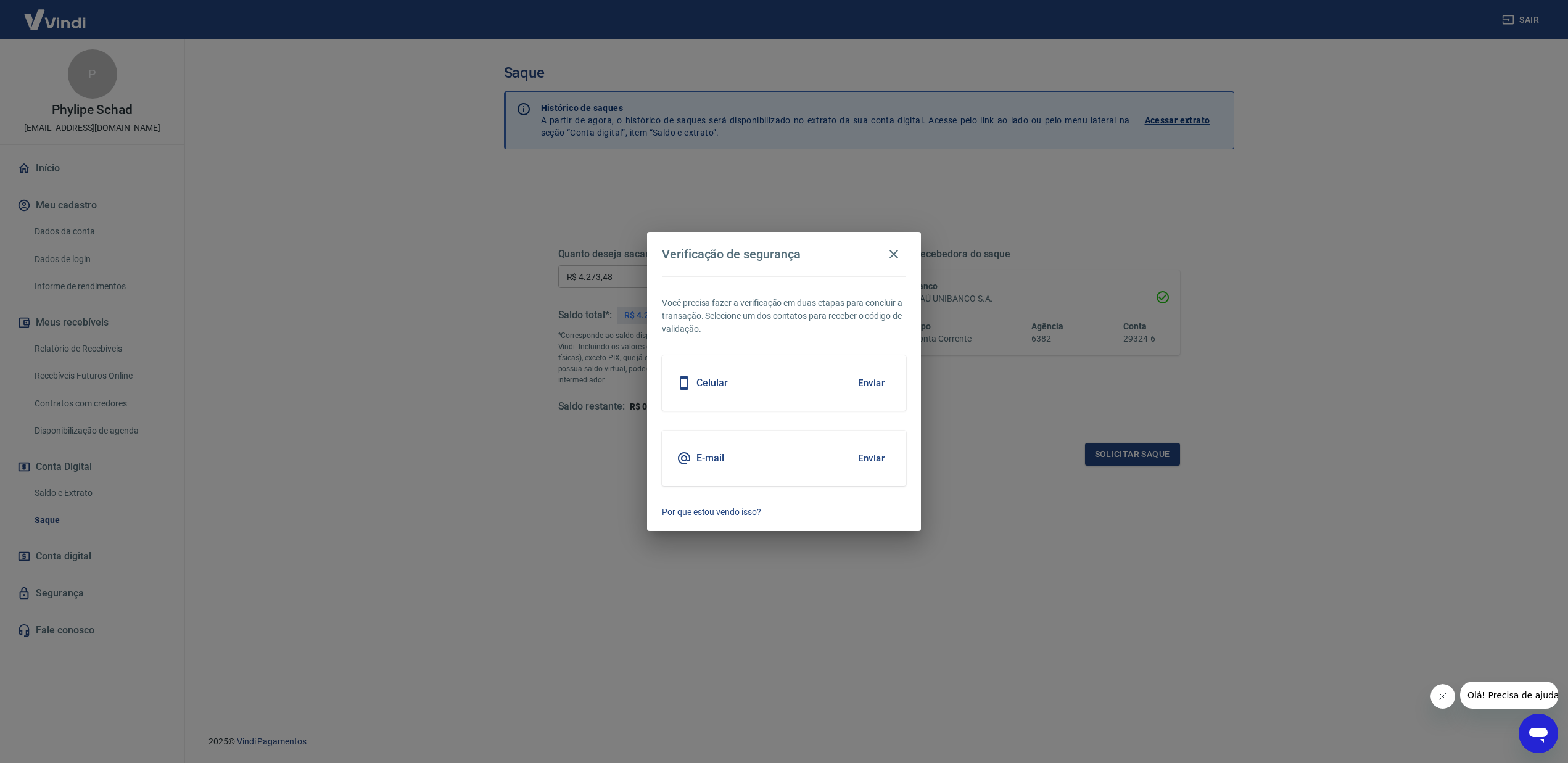
click at [878, 375] on button "Enviar" at bounding box center [871, 383] width 40 height 25
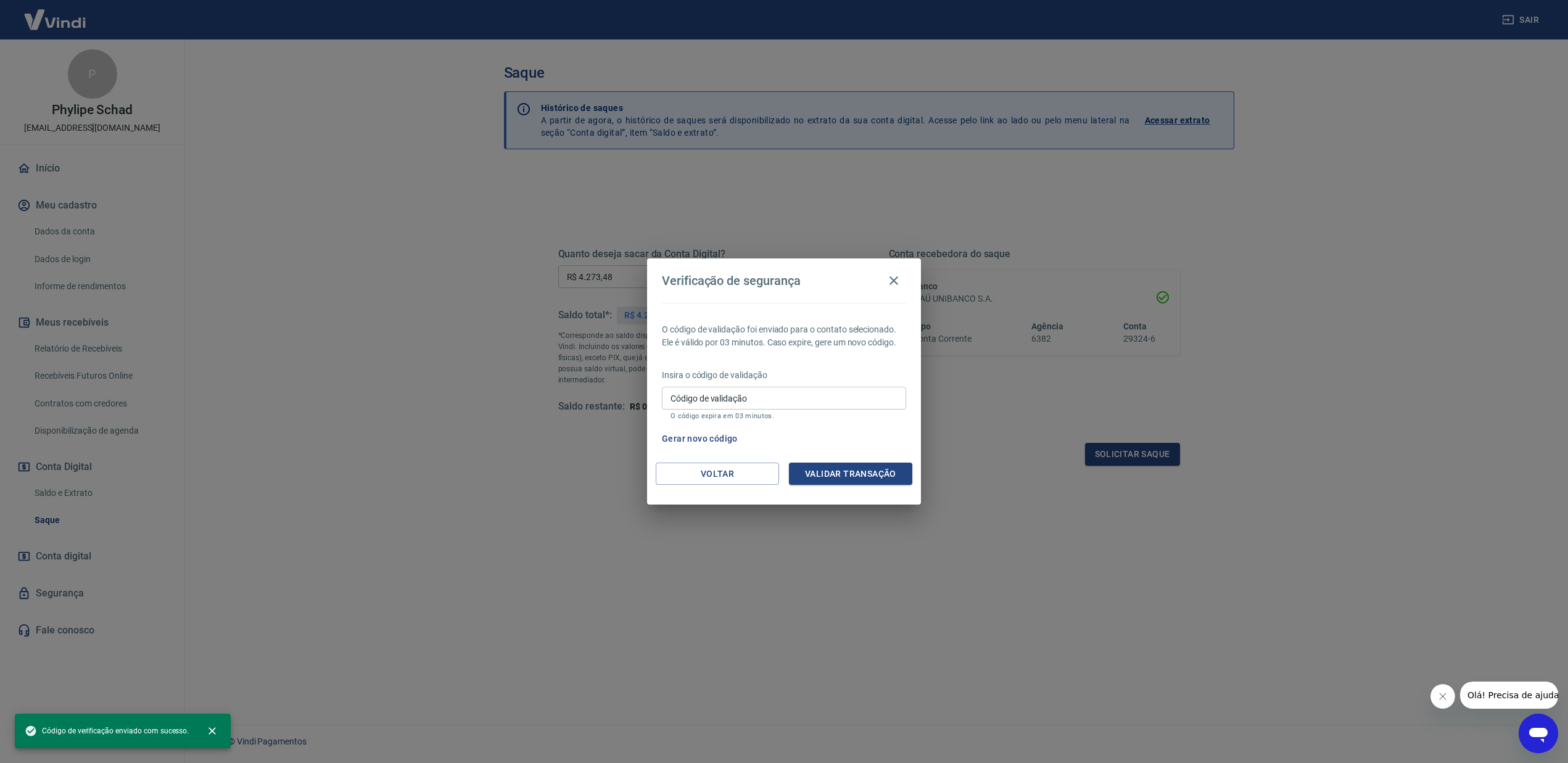
click at [782, 401] on input "Código de validação" at bounding box center [784, 398] width 244 height 23
click at [815, 367] on div "O código de validação foi enviado para o contato selecionado. Ele é válido por …" at bounding box center [784, 382] width 274 height 160
